Goal: Information Seeking & Learning: Learn about a topic

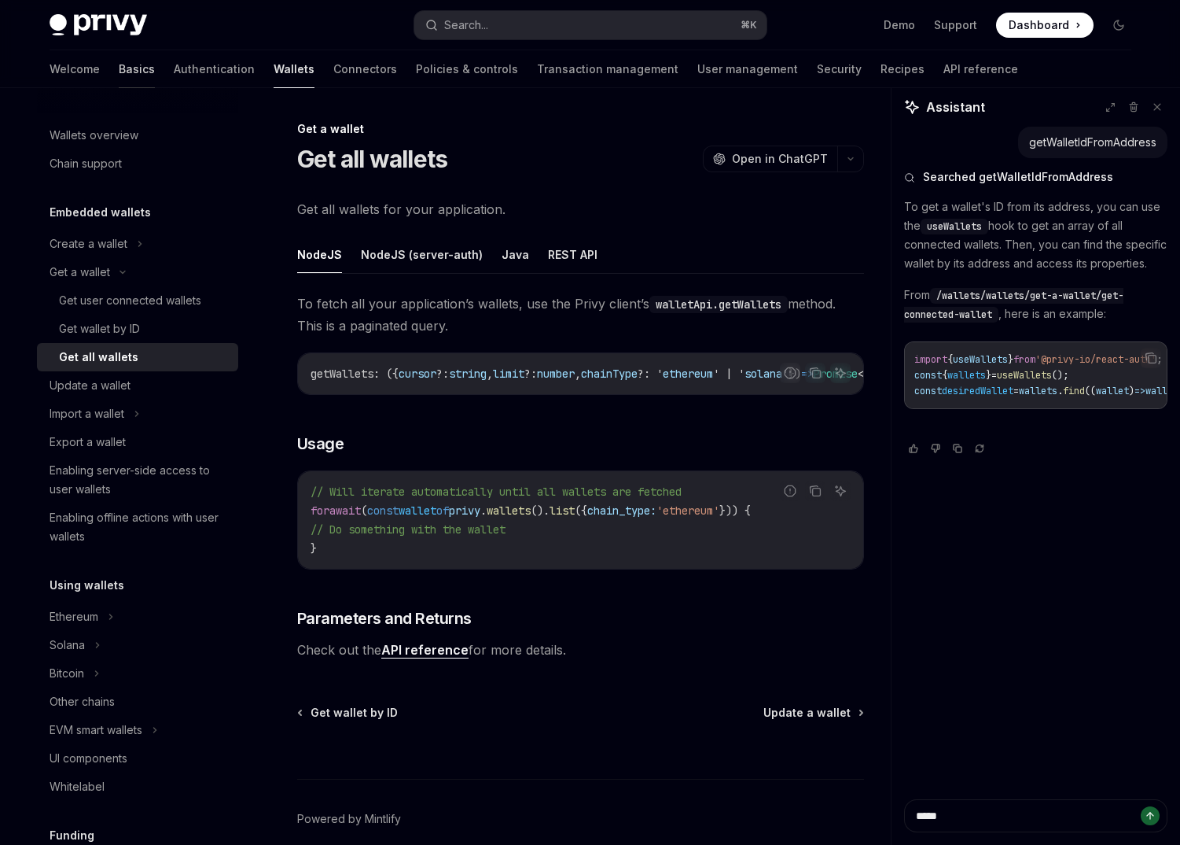
click at [119, 64] on link "Basics" at bounding box center [137, 69] width 36 height 38
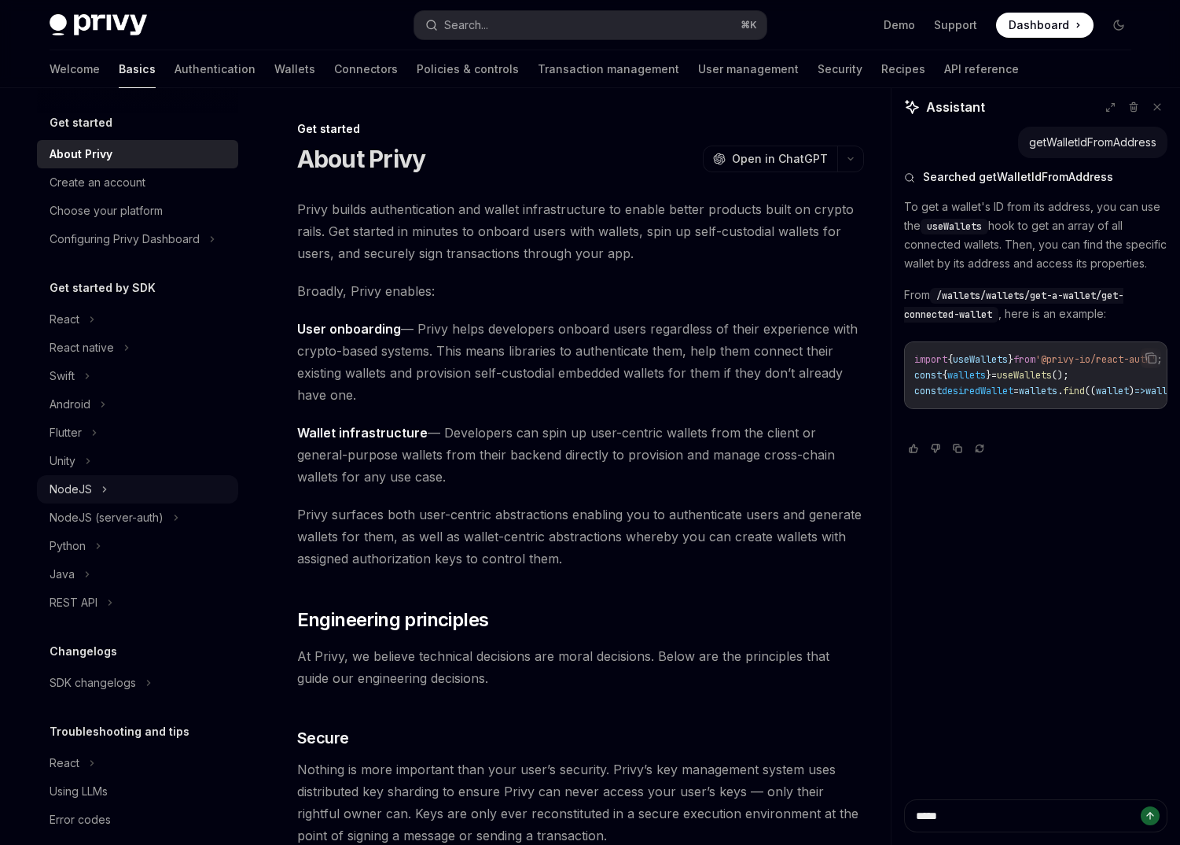
scroll to position [20, 0]
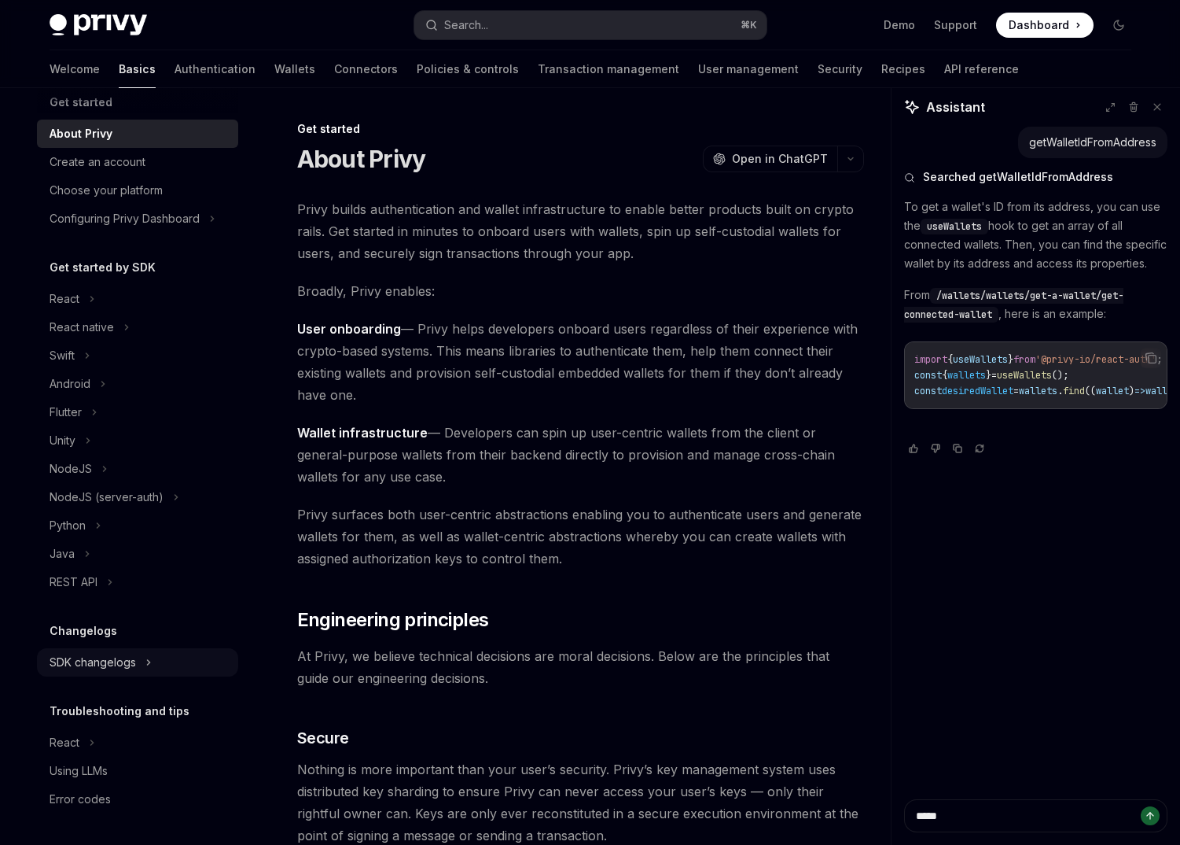
click at [93, 661] on div "SDK changelogs" at bounding box center [93, 662] width 86 height 19
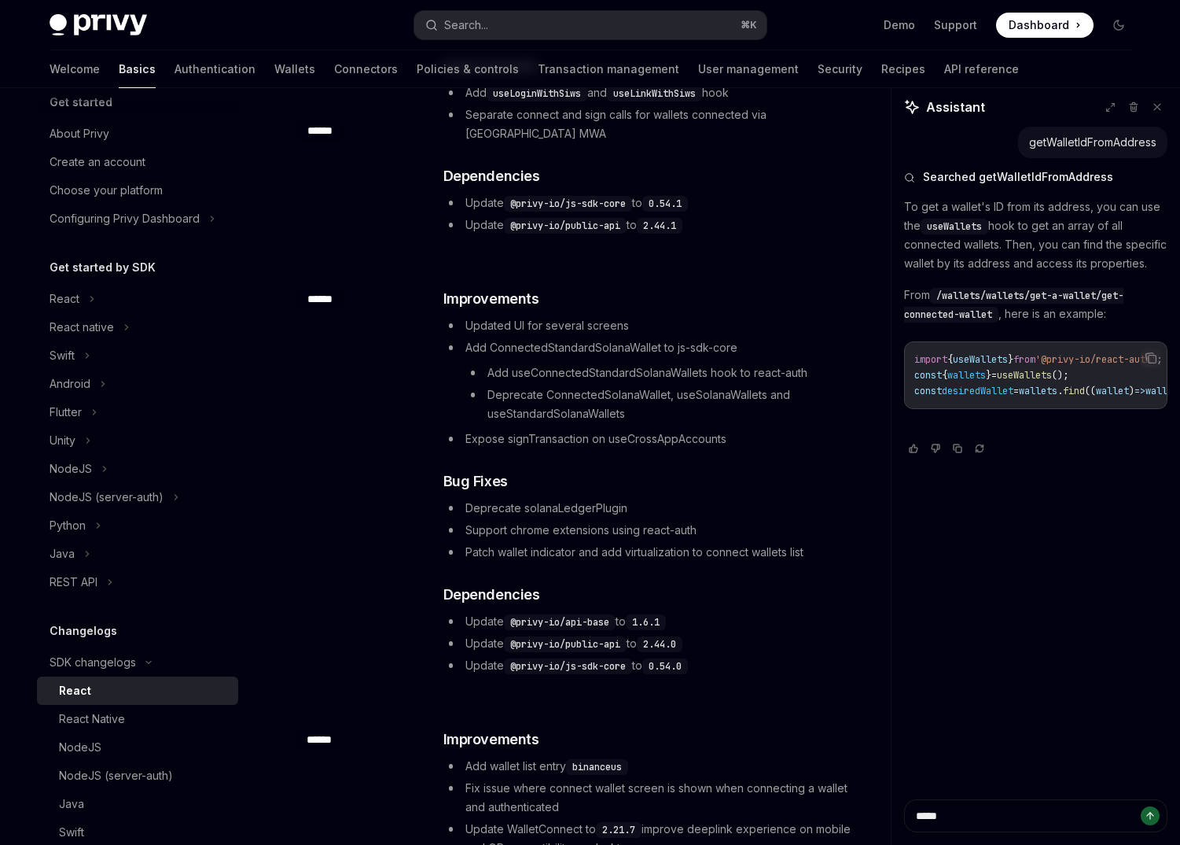
scroll to position [1964, 0]
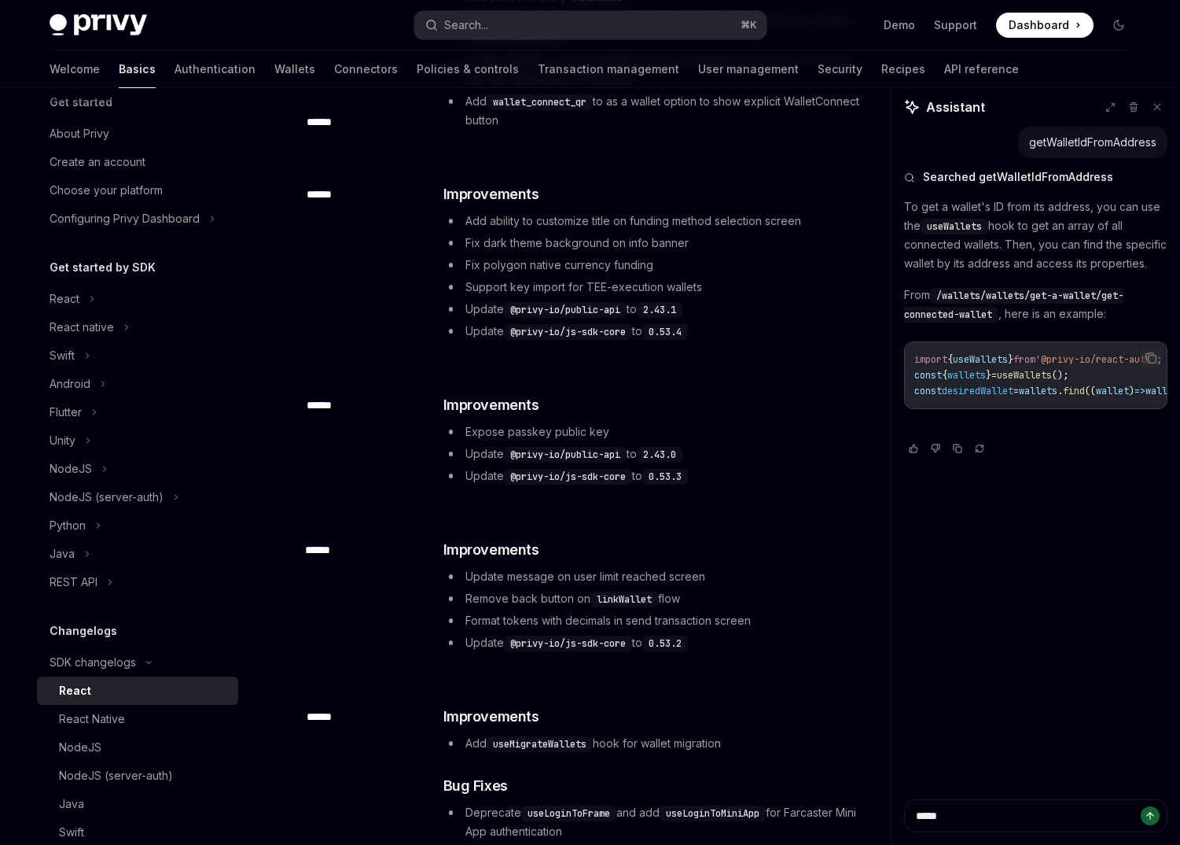
click at [538, 635] on code "@privy-io/js-sdk-core" at bounding box center [568, 643] width 128 height 16
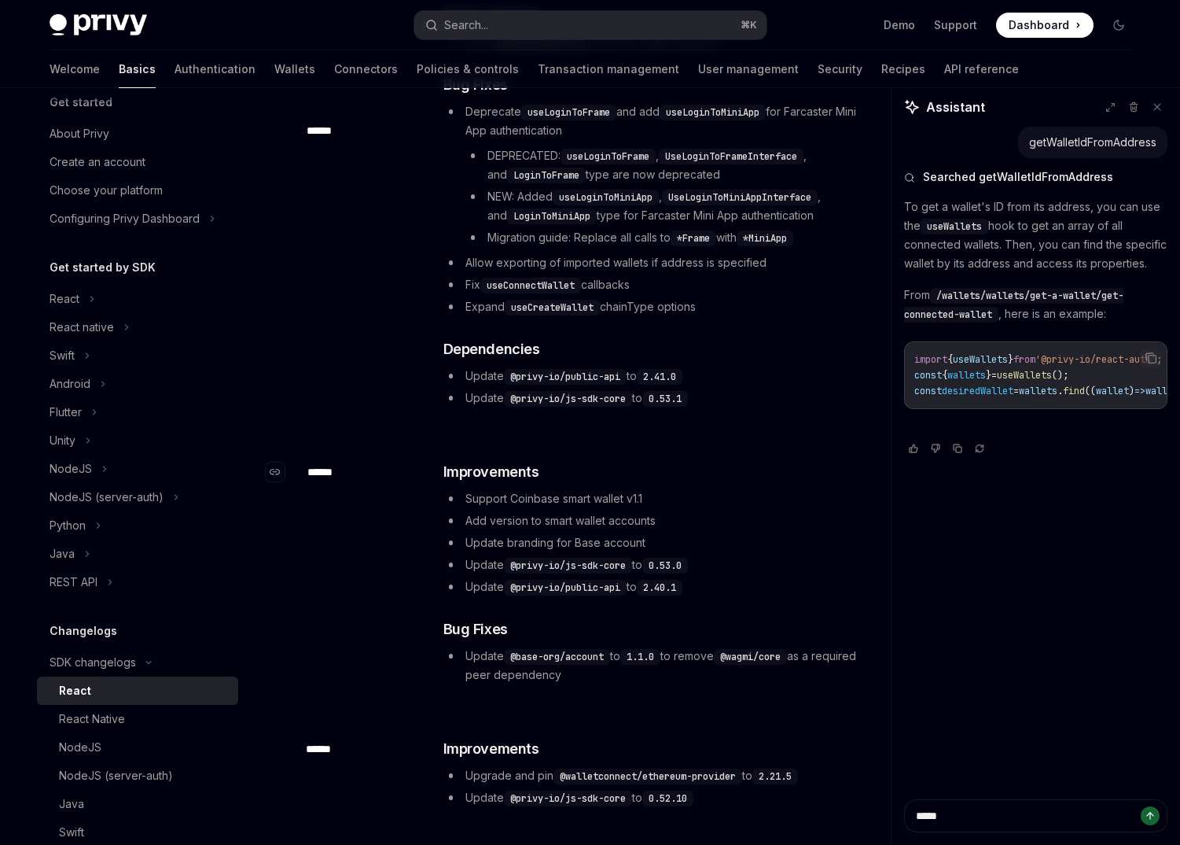
scroll to position [3595, 0]
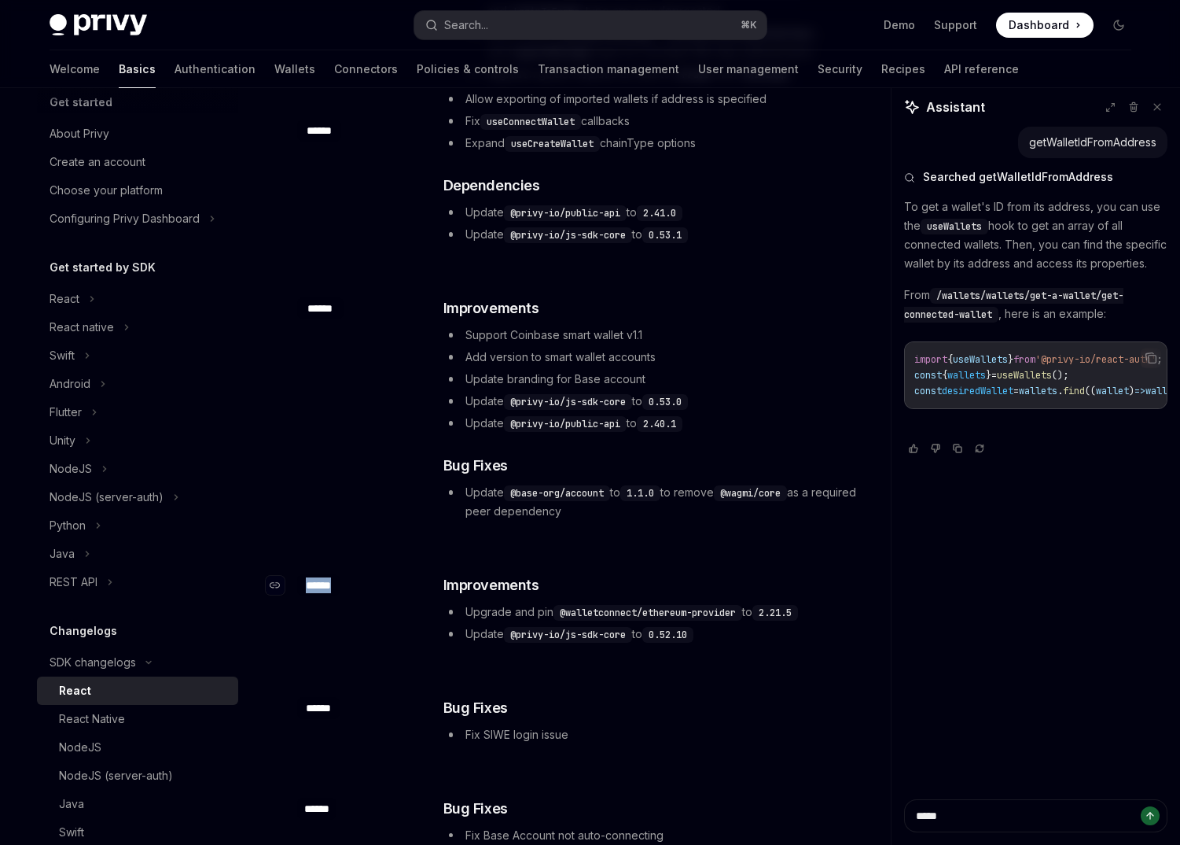
drag, startPoint x: 342, startPoint y: 553, endPoint x: 300, endPoint y: 550, distance: 41.8
click at [300, 574] on div "​ ******" at bounding box center [360, 585] width 126 height 22
copy div "******"
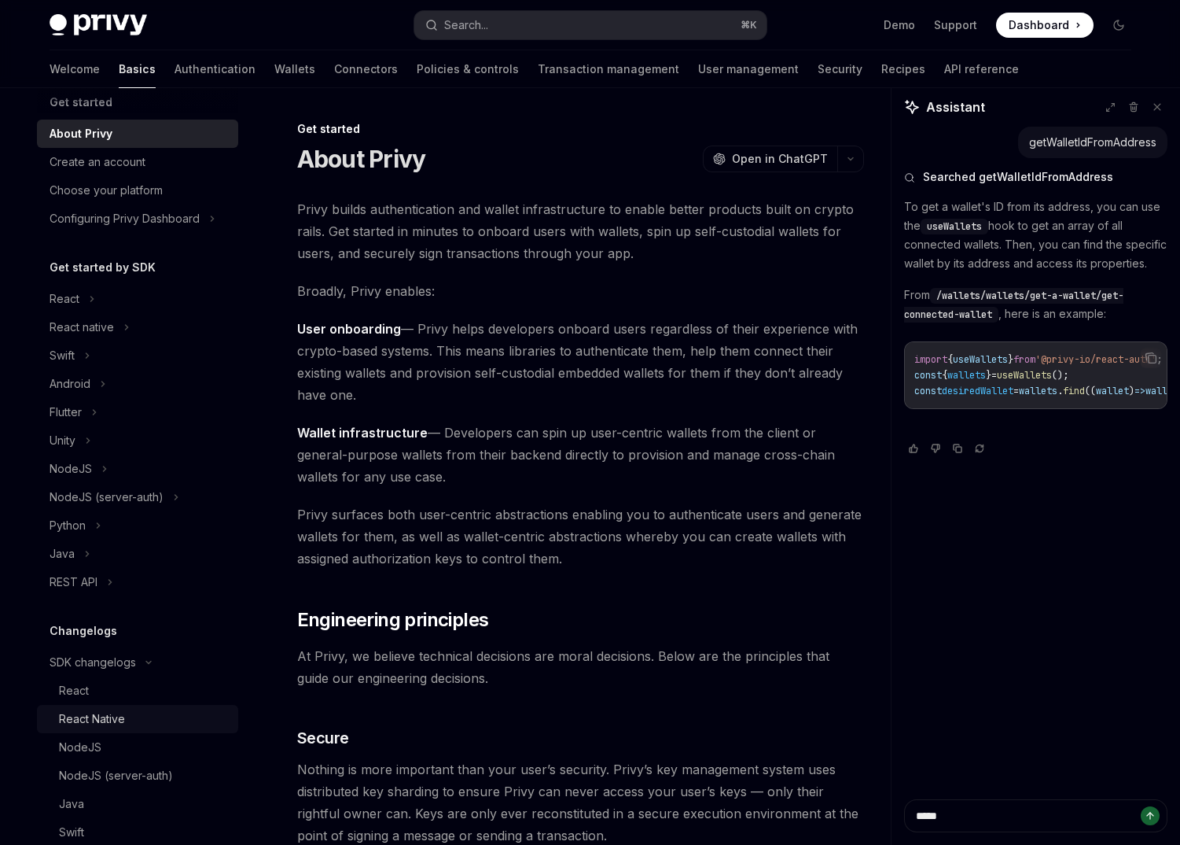
scroll to position [388, 0]
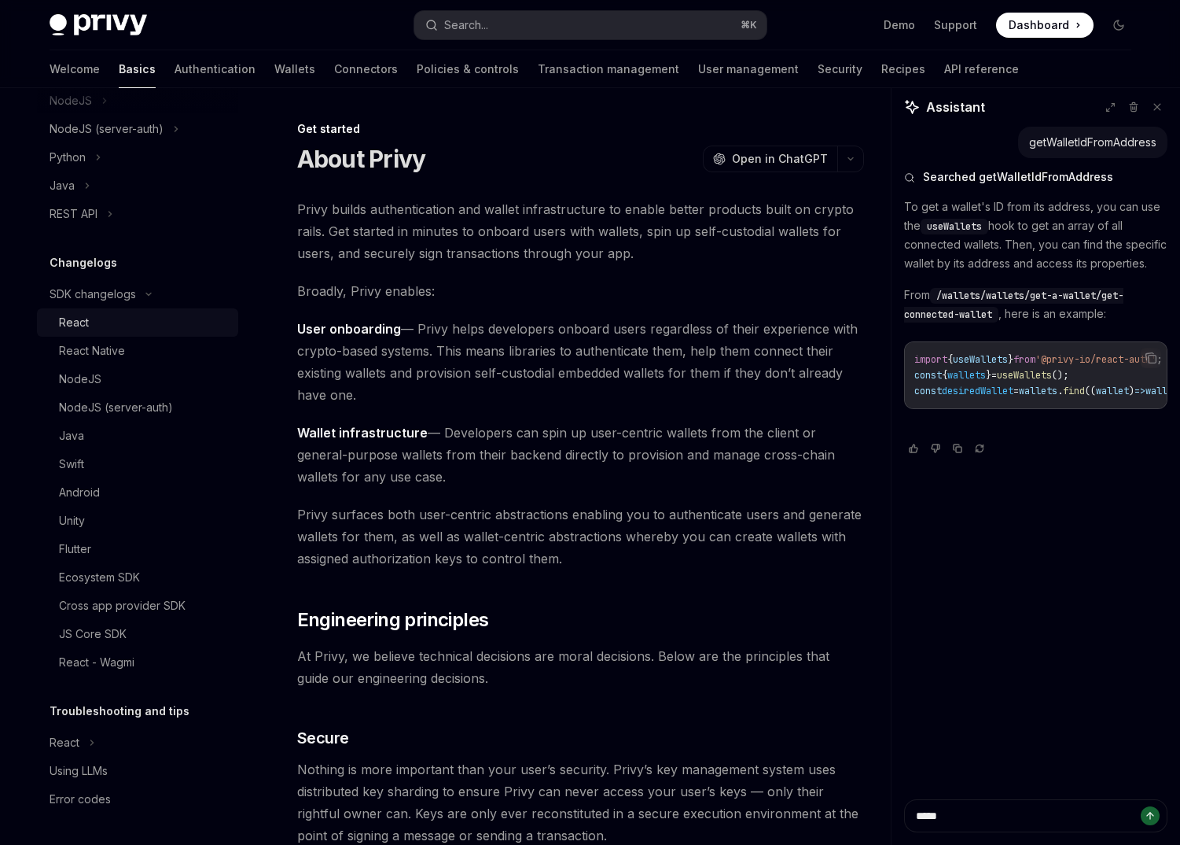
click at [110, 317] on div "React" at bounding box center [144, 322] width 170 height 19
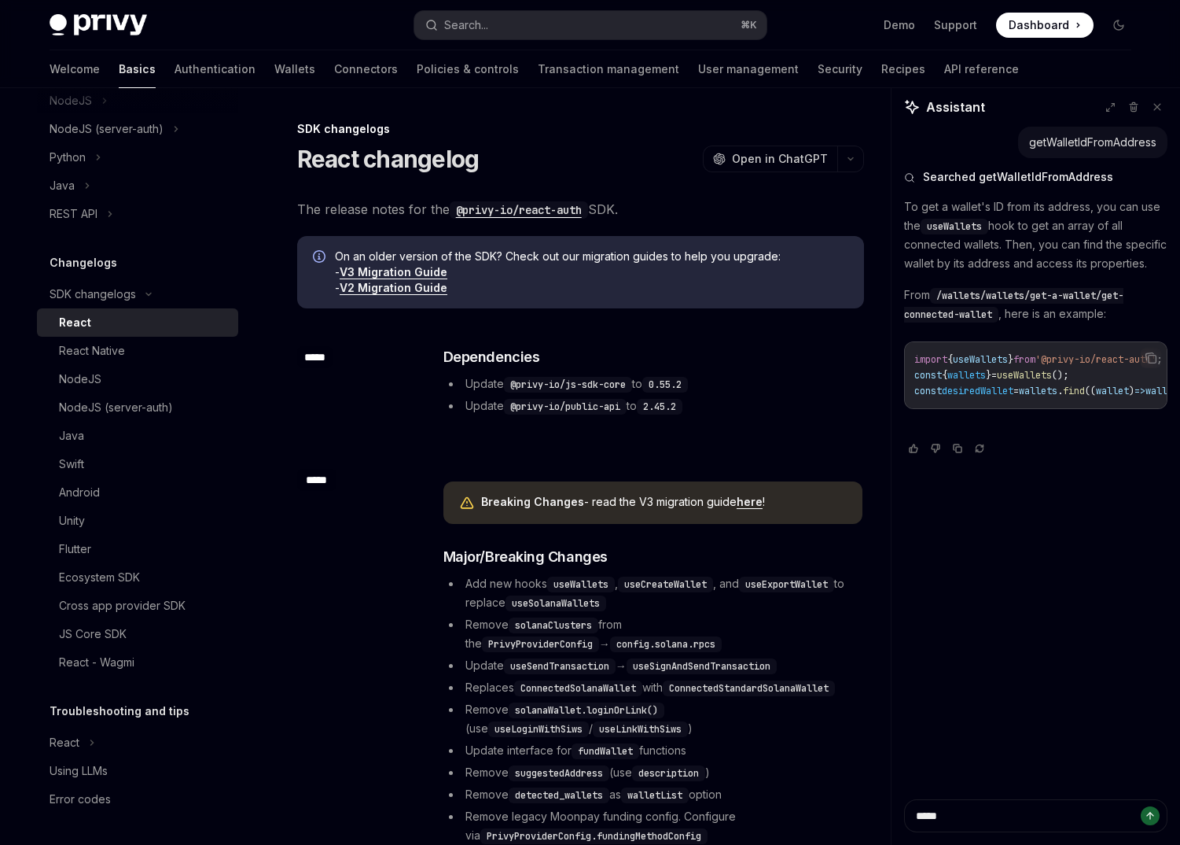
type textarea "*"
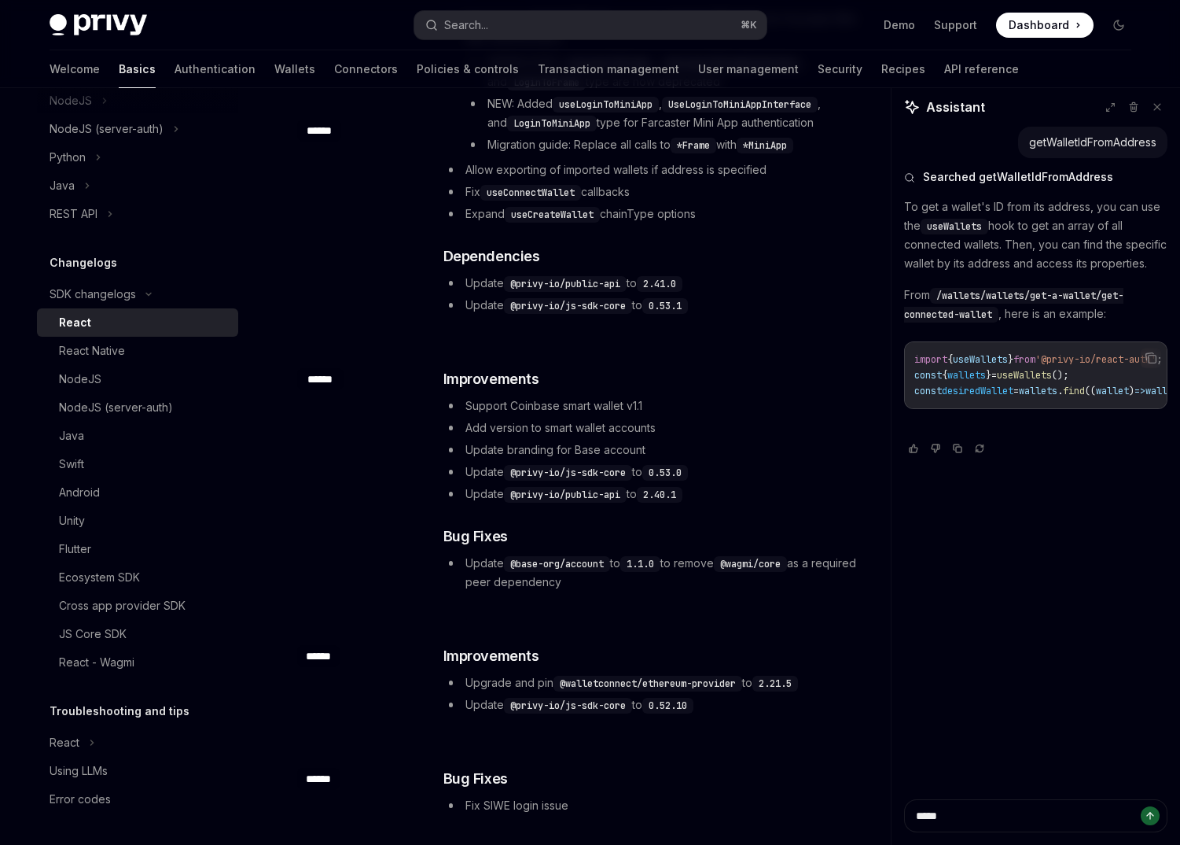
scroll to position [3531, 0]
